Goal: Task Accomplishment & Management: Manage account settings

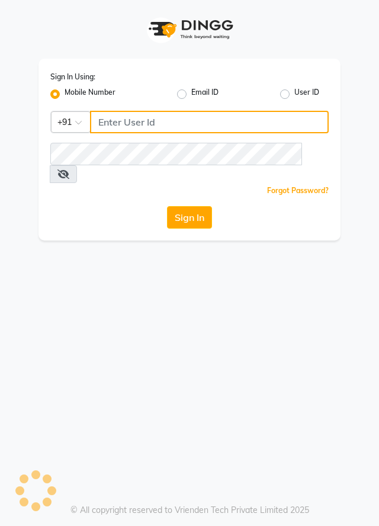
click at [224, 121] on input "Username" at bounding box center [209, 122] width 239 height 22
type input "7895926651"
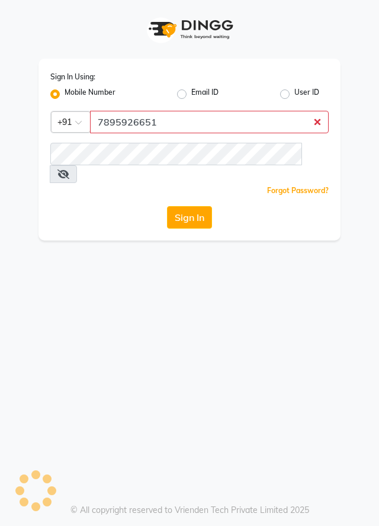
click at [167, 206] on button "Sign In" at bounding box center [189, 217] width 45 height 22
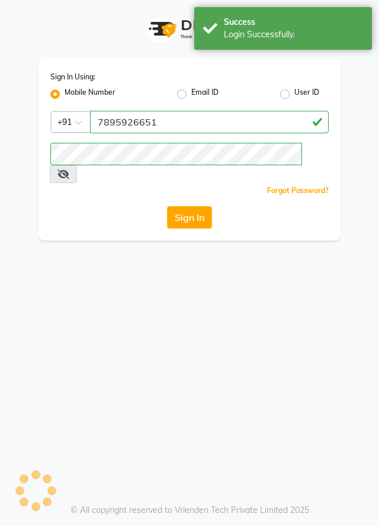
click at [197, 206] on button "Sign In" at bounding box center [189, 217] width 45 height 22
click at [192, 206] on button "Sign In" at bounding box center [189, 217] width 45 height 22
click at [184, 206] on button "Sign In" at bounding box center [189, 217] width 45 height 22
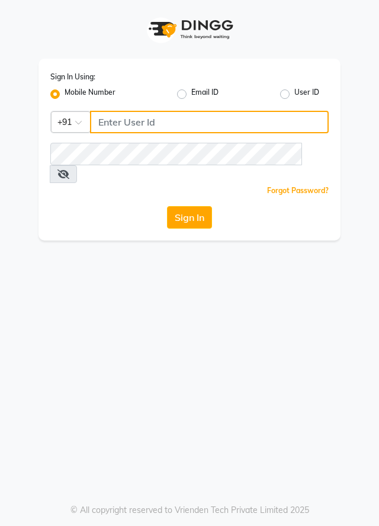
click at [240, 121] on input "Username" at bounding box center [209, 122] width 239 height 22
type input "7895926651"
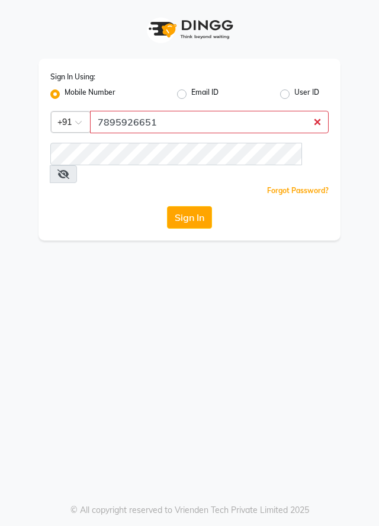
click at [167, 206] on button "Sign In" at bounding box center [189, 217] width 45 height 22
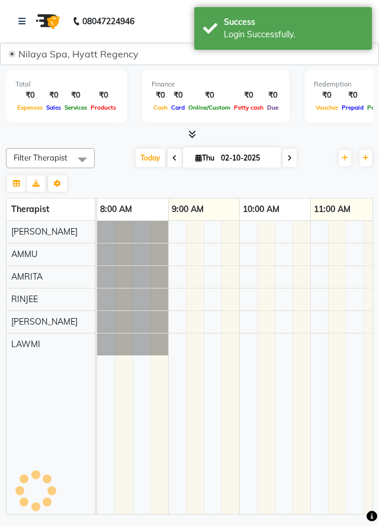
select select "3961"
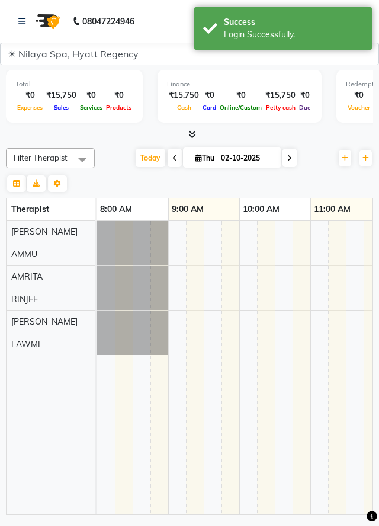
select select "en"
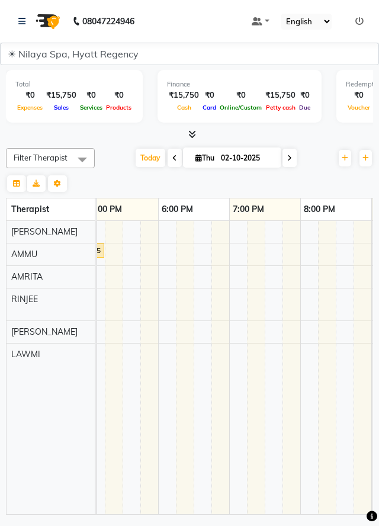
scroll to position [0, 494]
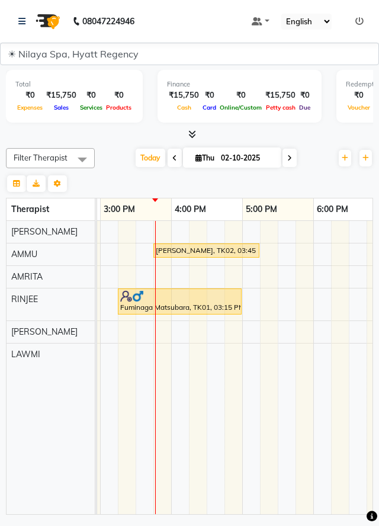
click at [208, 294] on div at bounding box center [179, 296] width 119 height 12
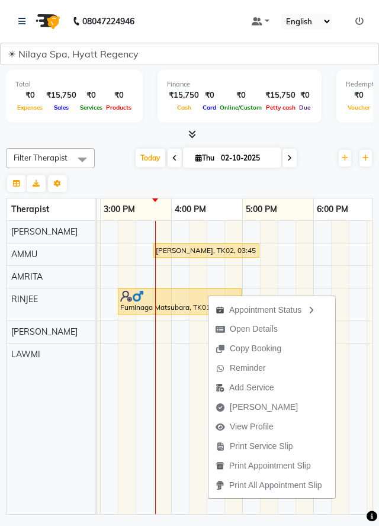
click at [280, 333] on span "Open Details" at bounding box center [246, 329] width 76 height 20
select select "1"
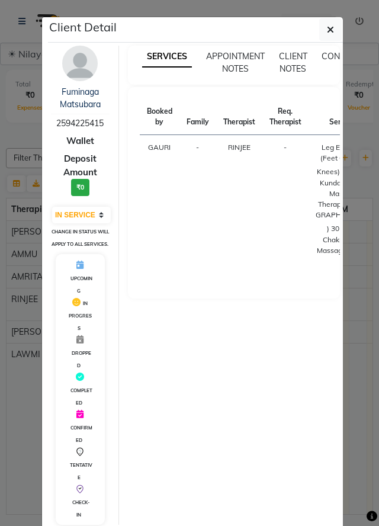
scroll to position [17, 0]
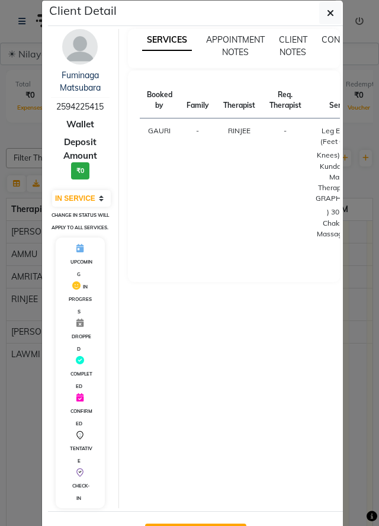
click at [82, 495] on span "CHECK-IN" at bounding box center [81, 492] width 18 height 18
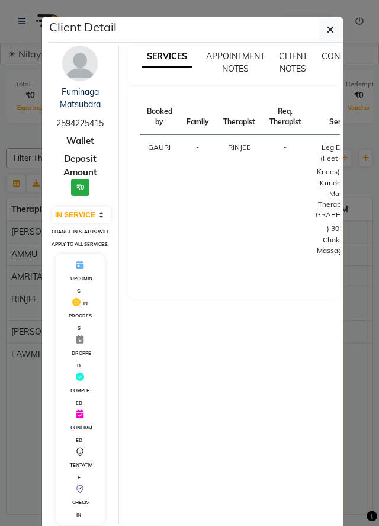
click at [330, 30] on icon "button" at bounding box center [330, 29] width 7 height 9
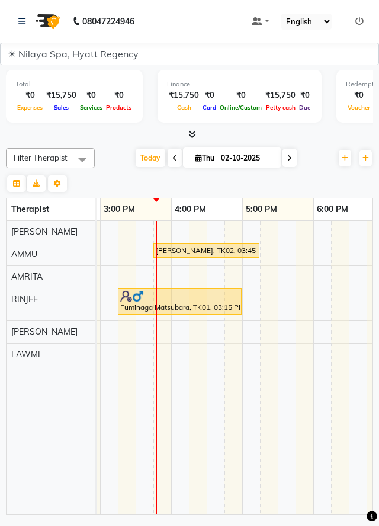
click at [223, 255] on link "[PERSON_NAME], TK02, 03:45 PM-05:15 PM, Deep Tissue Repair Therapy 90 Min([DEMO…" at bounding box center [206, 250] width 106 height 14
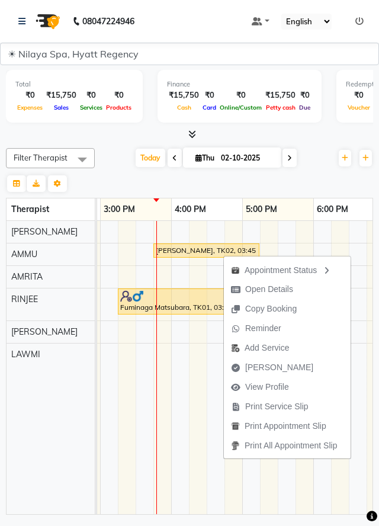
click at [323, 277] on div "Appointment Status" at bounding box center [287, 269] width 127 height 20
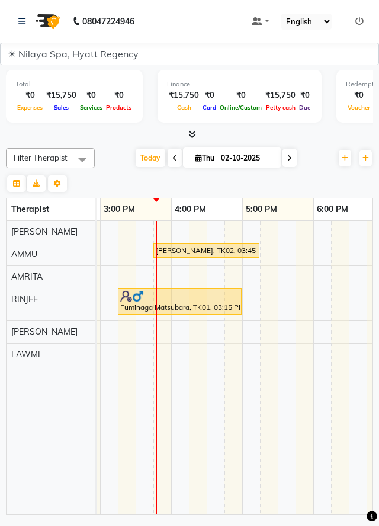
click at [243, 252] on div "[PERSON_NAME], TK02, 03:45 PM-05:15 PM, Deep Tissue Repair Therapy 90 Min([DEMO…" at bounding box center [207, 250] width 104 height 11
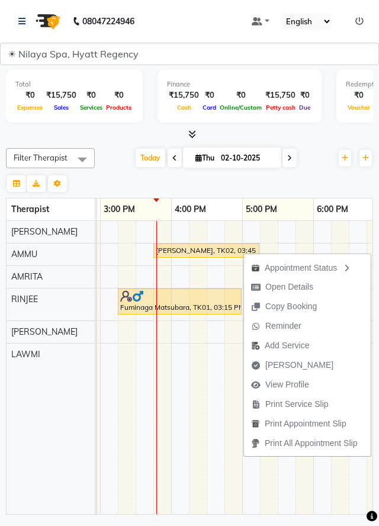
click at [332, 269] on div "Appointment Status" at bounding box center [307, 267] width 127 height 20
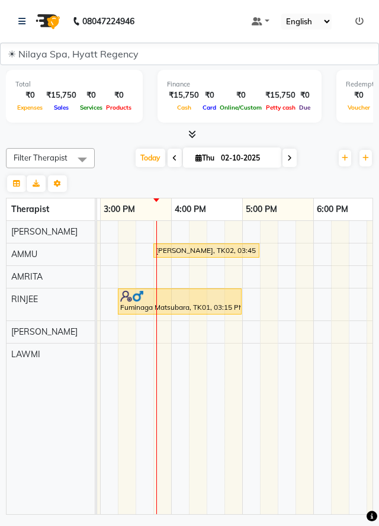
click at [234, 252] on div "[PERSON_NAME], TK02, 03:45 PM-05:15 PM, Deep Tissue Repair Therapy 90 Min([DEMO…" at bounding box center [207, 250] width 104 height 11
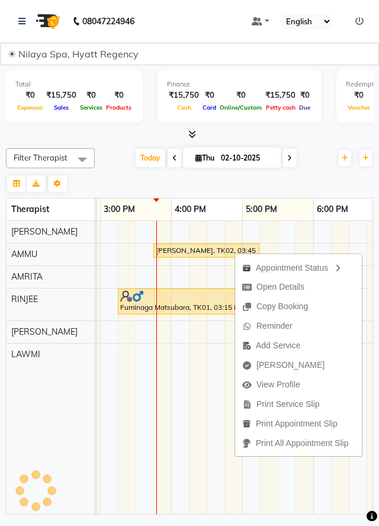
click at [311, 291] on button "Open Details" at bounding box center [298, 287] width 127 height 20
select select "1"
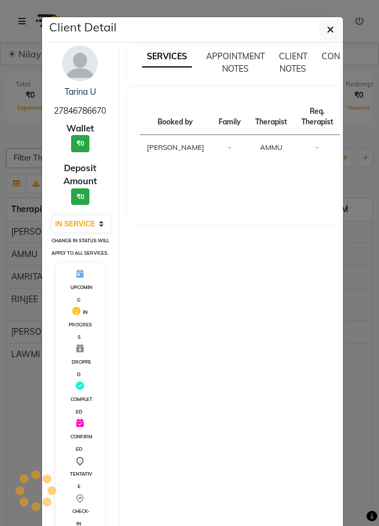
scroll to position [25, 0]
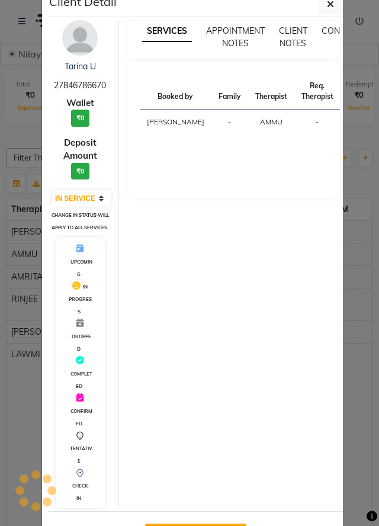
click at [79, 502] on div "CHECK-IN" at bounding box center [80, 484] width 40 height 37
click at [333, 5] on icon "button" at bounding box center [330, 3] width 7 height 9
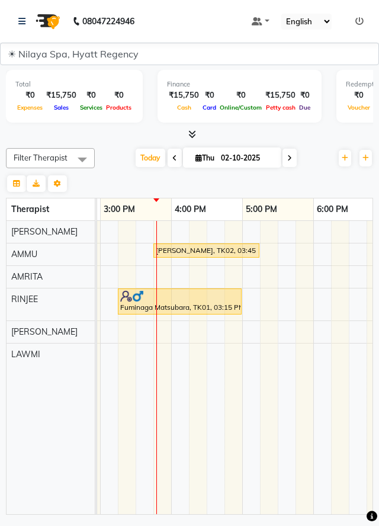
click at [220, 303] on div "Fuminaga Matsubara, TK01, 03:15 PM-05:00 PM, Leg Energiser (Feet Calves & Knees…" at bounding box center [179, 301] width 121 height 22
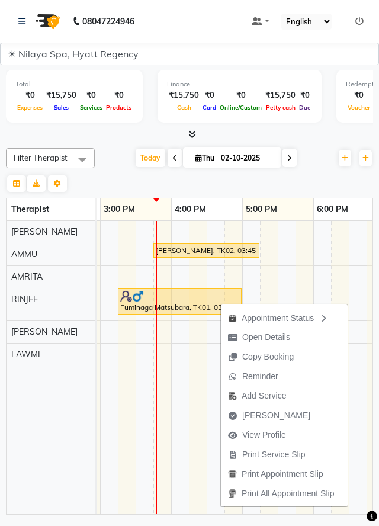
click at [367, 272] on td at bounding box center [376, 367] width 18 height 293
